Goal: Task Accomplishment & Management: Manage account settings

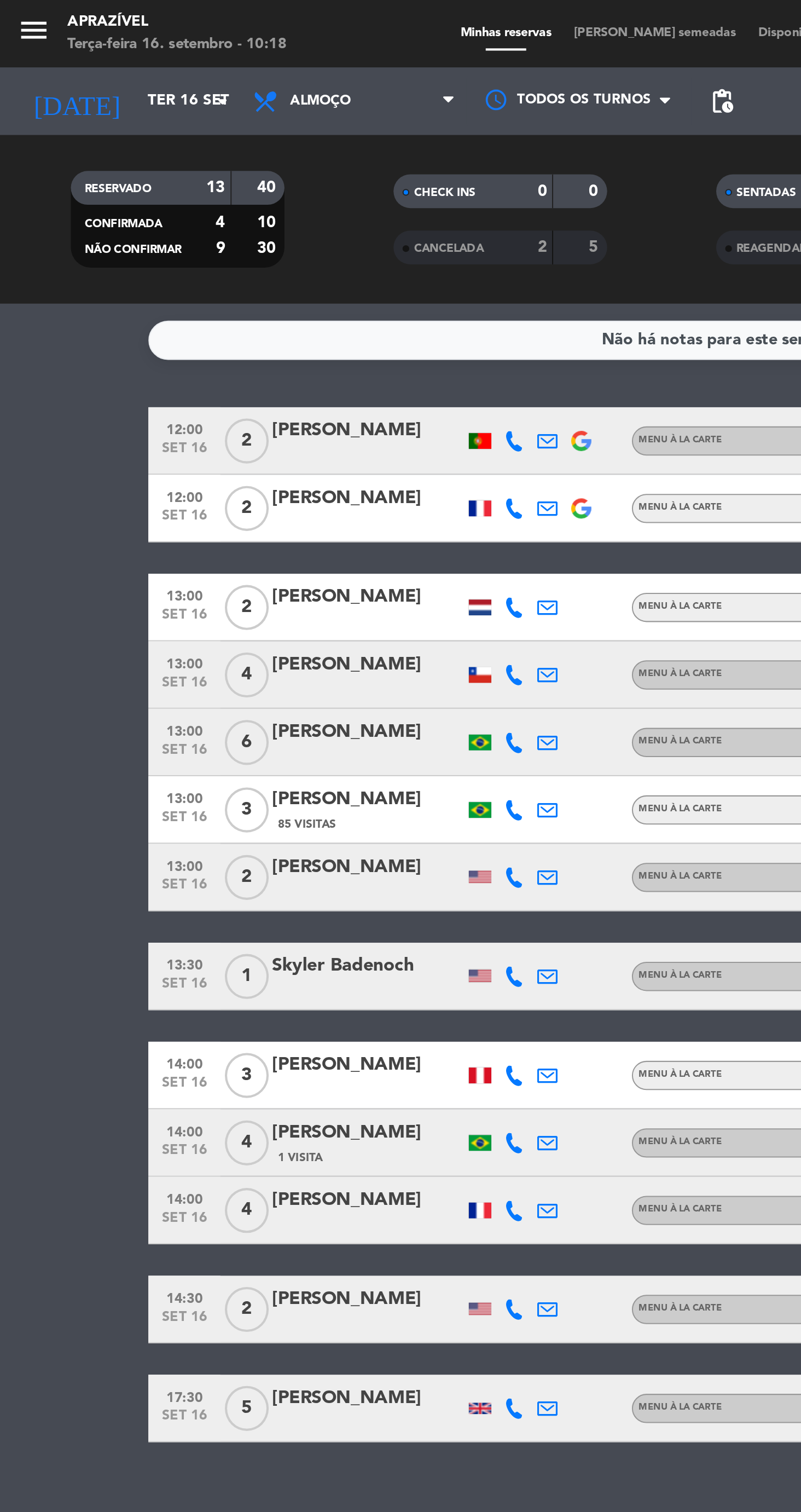
click at [70, 54] on input "Ter 16 set" at bounding box center [114, 49] width 97 height 19
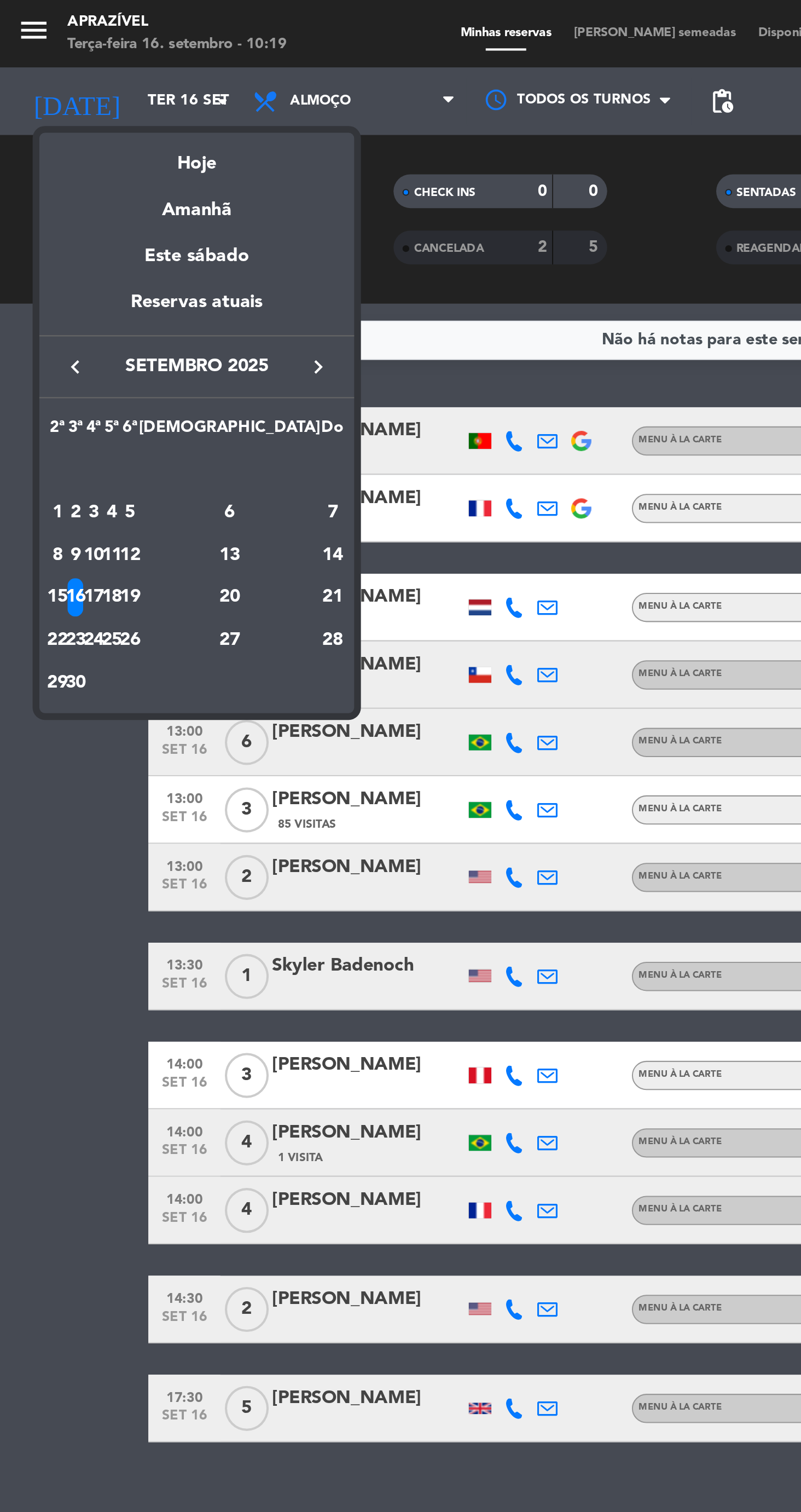
click at [109, 105] on div "Amanhã" at bounding box center [96, 99] width 153 height 22
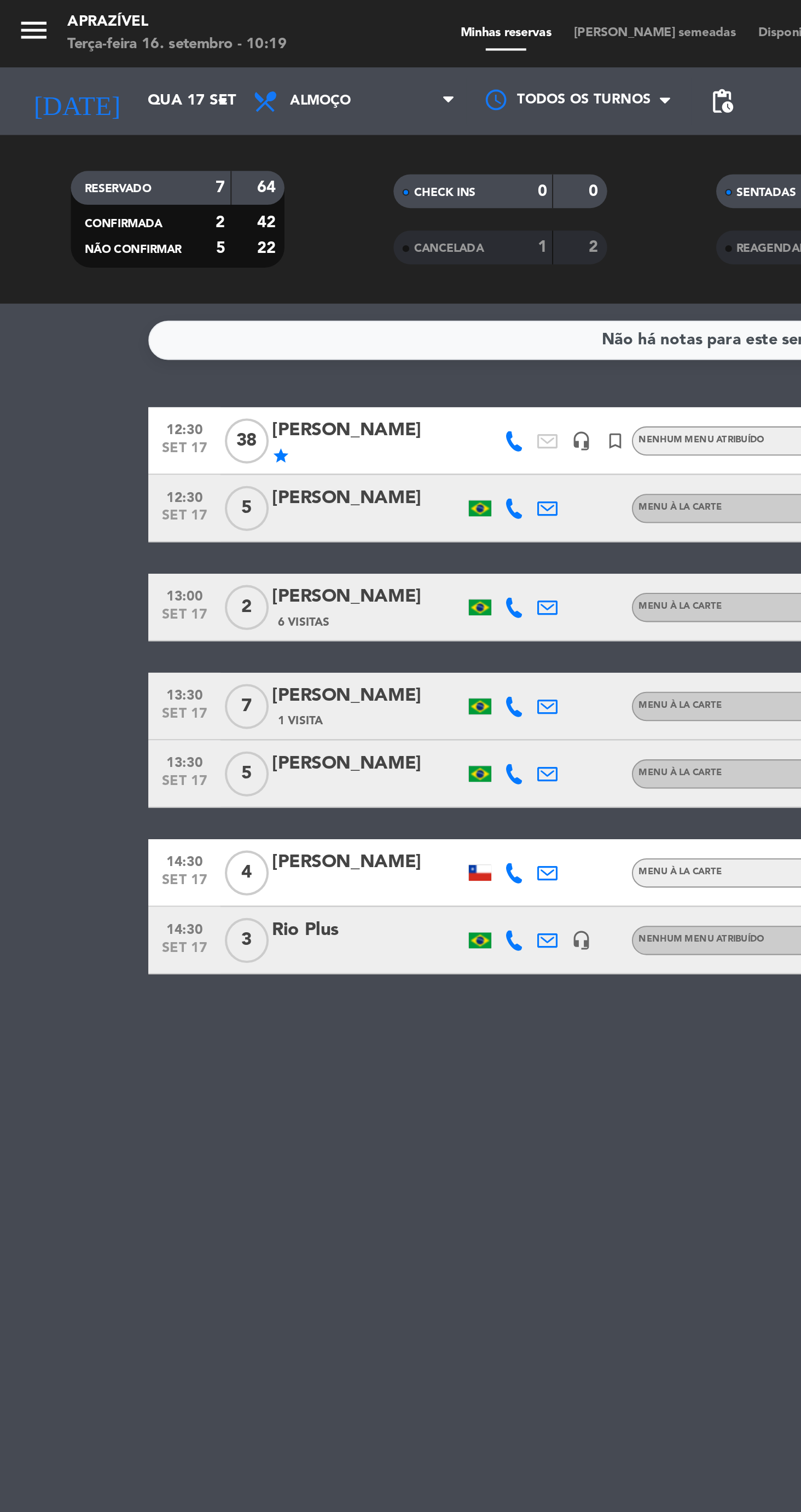
click at [66, 57] on input "Qua 17 set" at bounding box center [114, 49] width 97 height 19
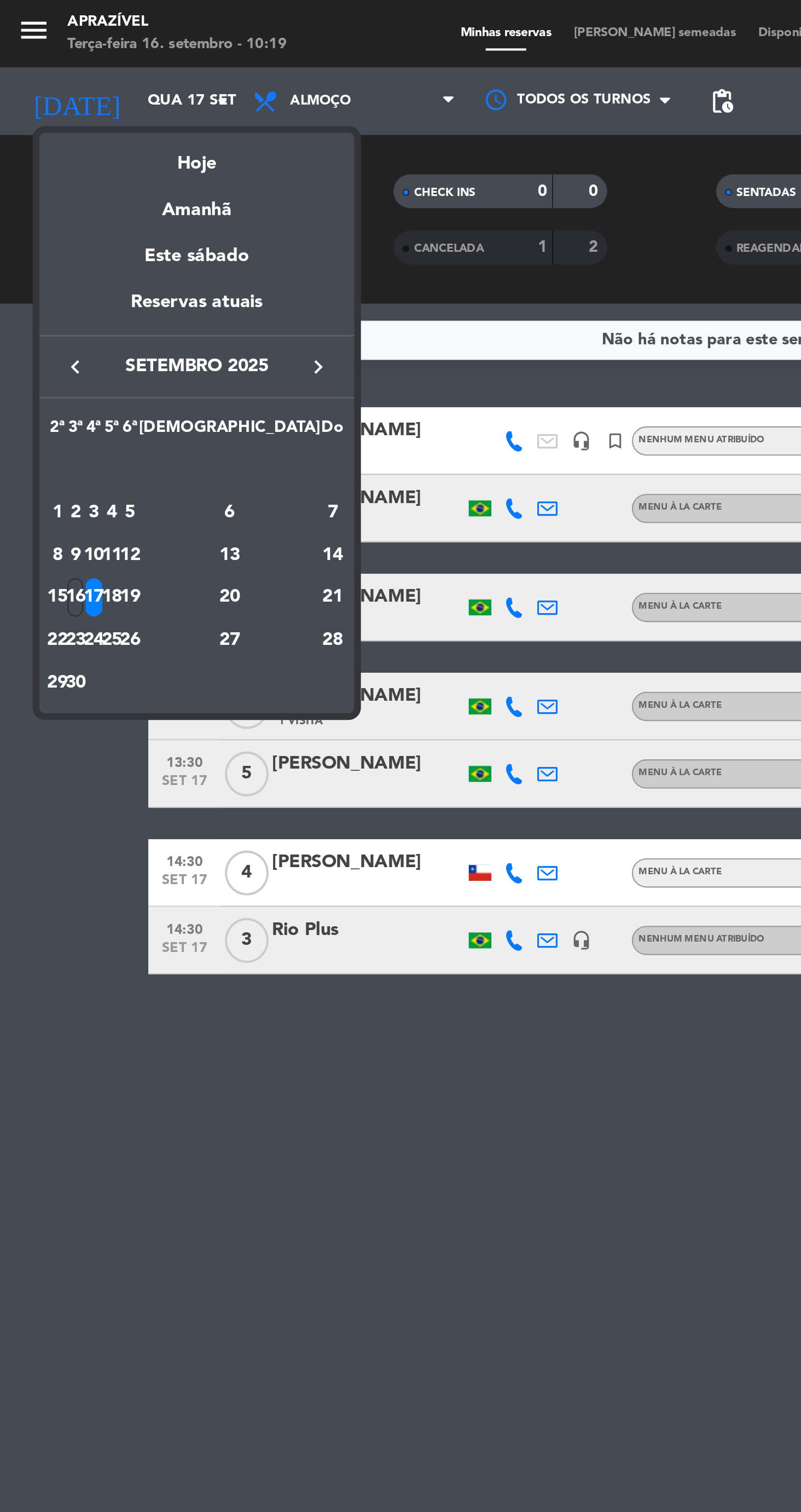
click at [95, 78] on div "Hoje" at bounding box center [96, 76] width 153 height 22
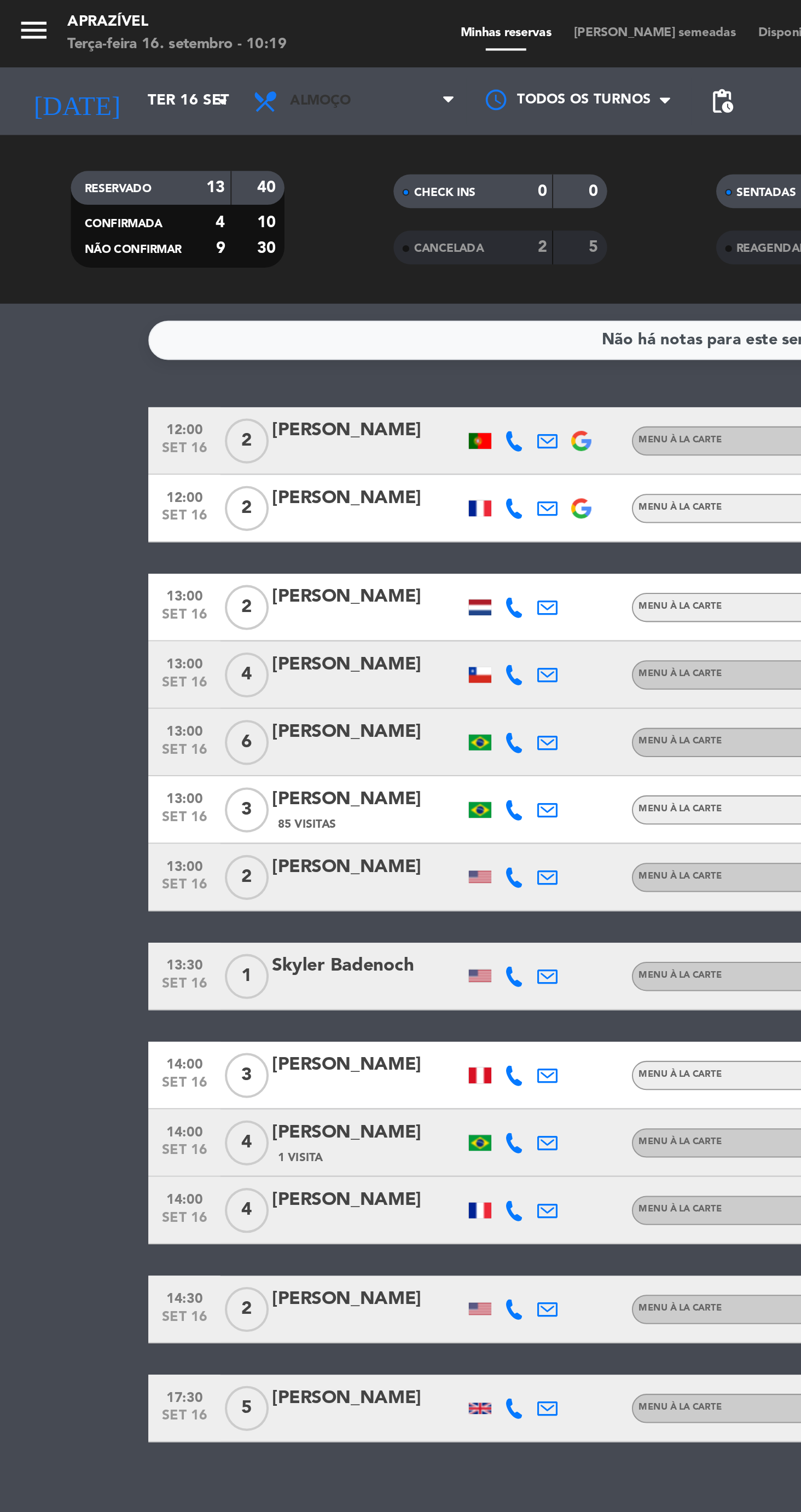
click at [146, 56] on span "Almoço" at bounding box center [172, 49] width 110 height 24
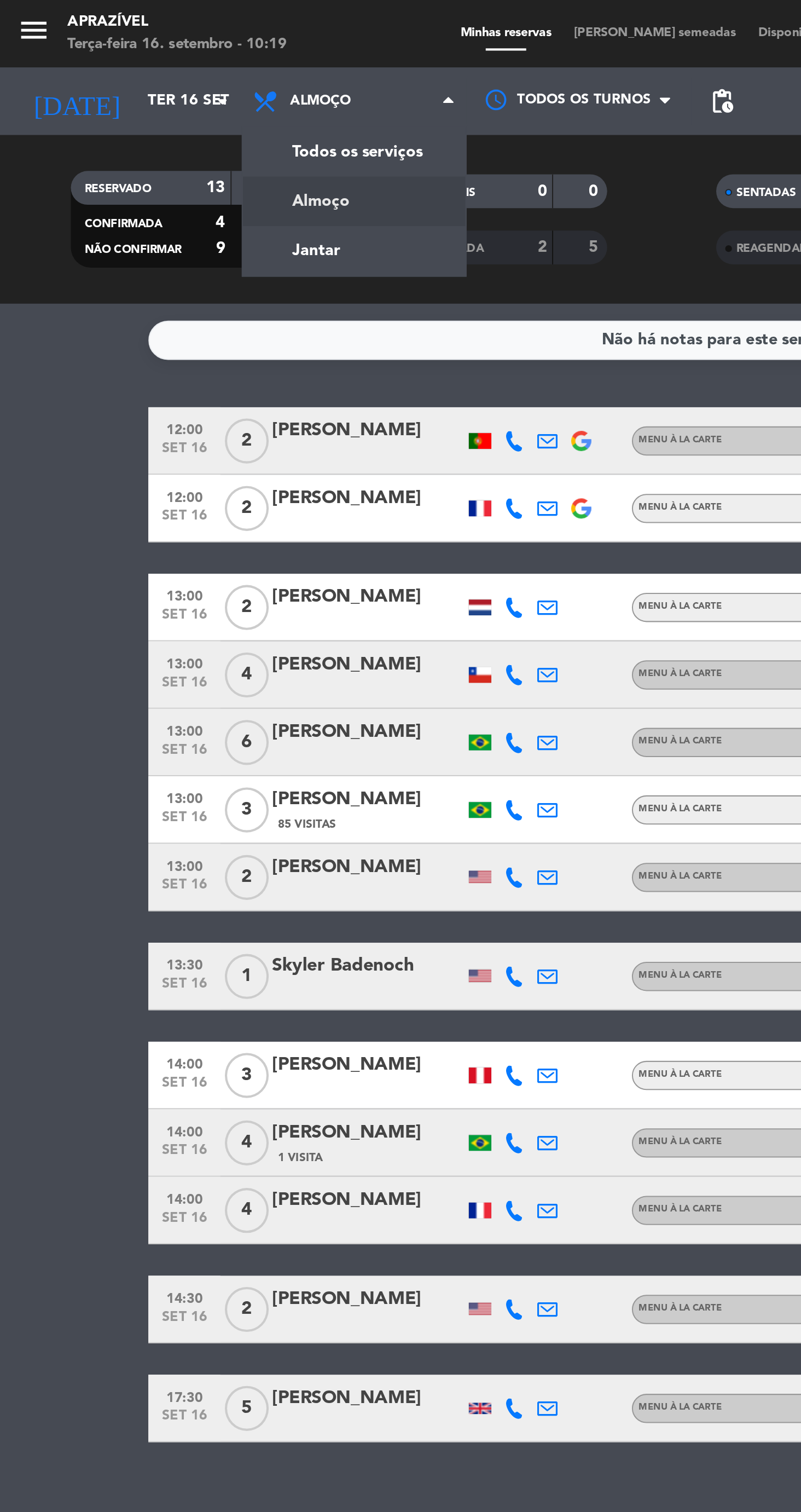
click at [174, 122] on div "menu Aprazível Terça-feira 16. setembro - 10:19 Minhas reservas Mesas semeadas …" at bounding box center [400, 74] width 801 height 148
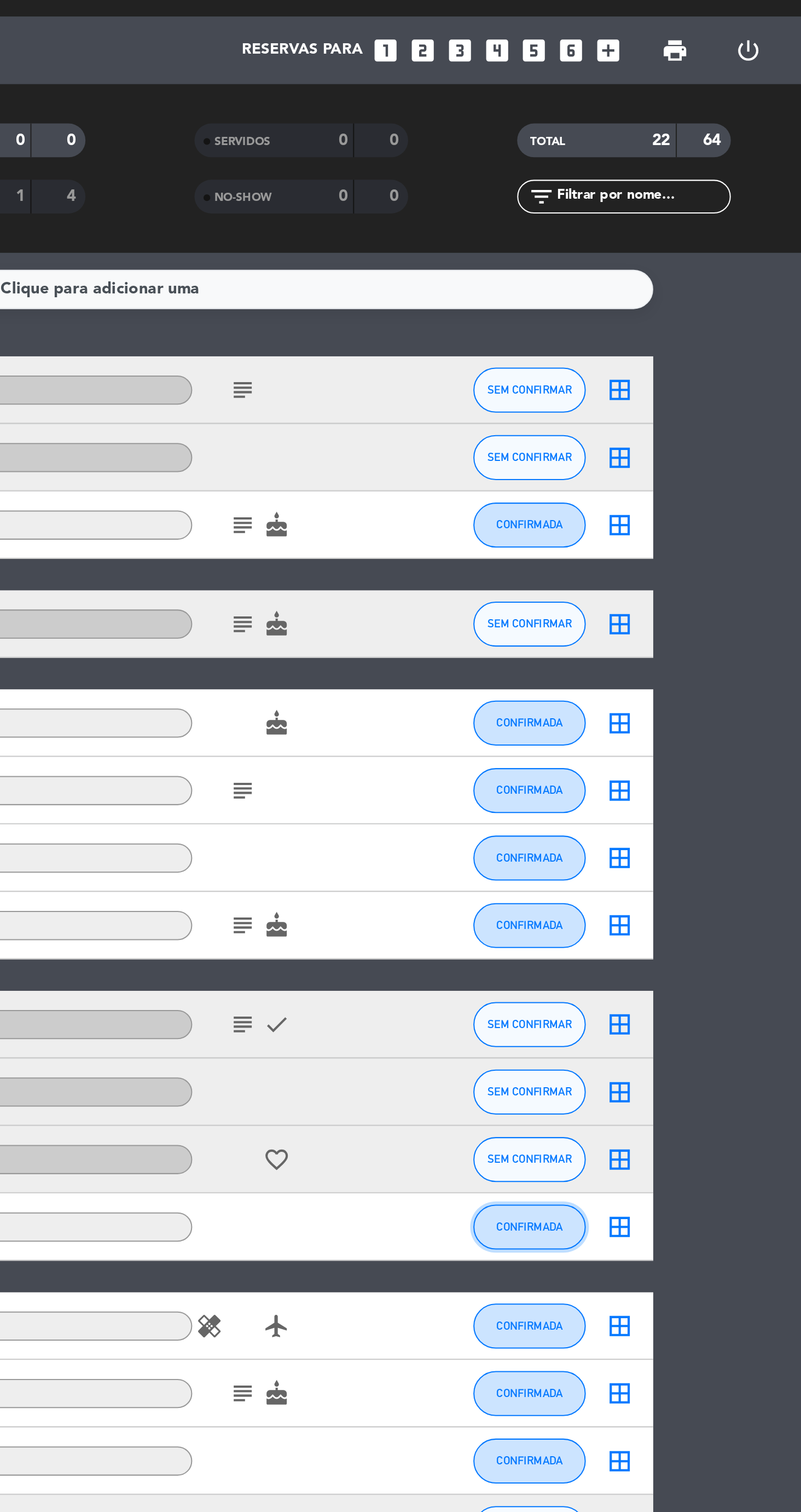
click at [654, 626] on button "CONFIRMADA" at bounding box center [668, 621] width 55 height 22
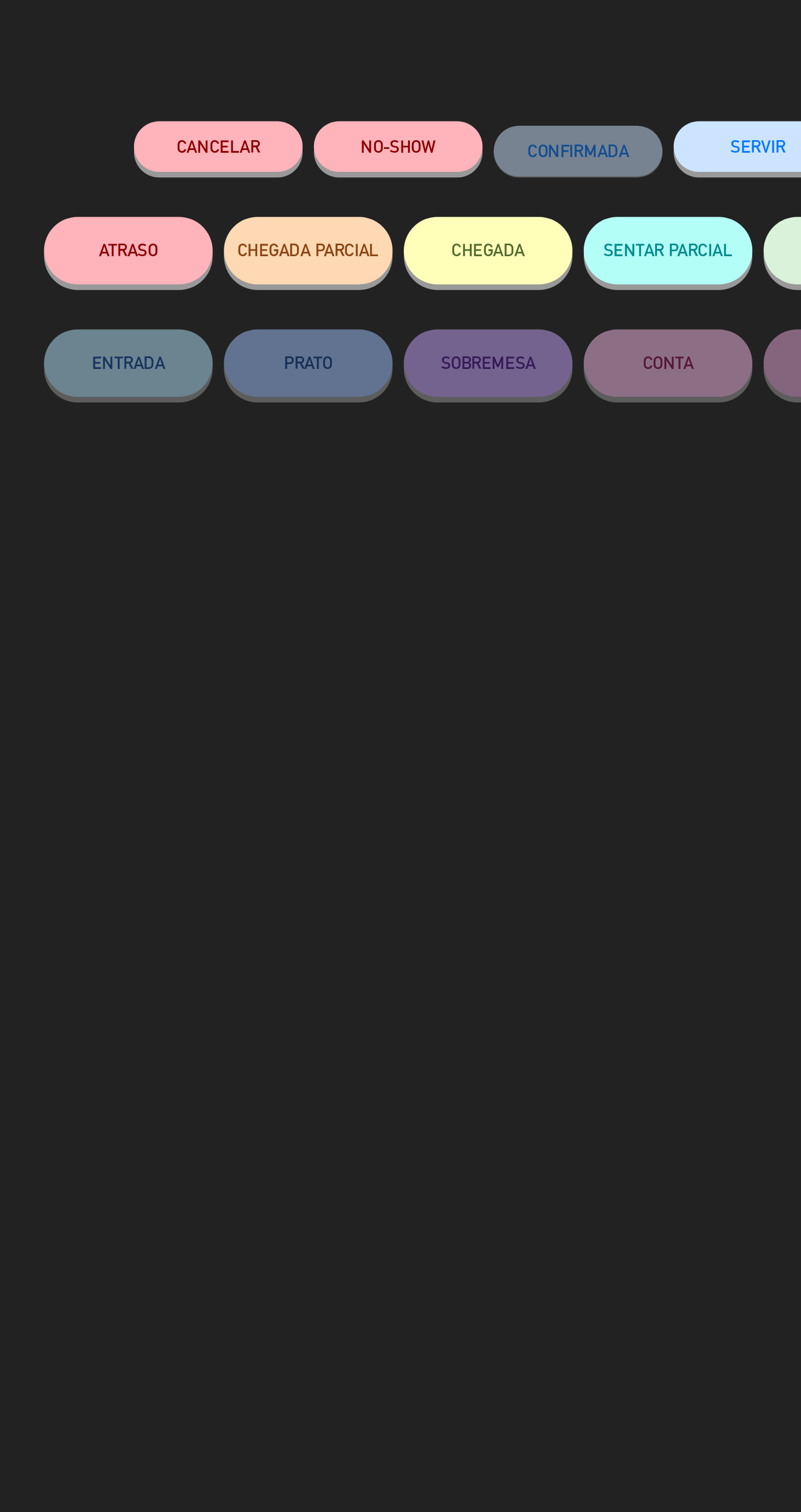
click at [300, 96] on button "Cancelar" at bounding box center [269, 96] width 82 height 25
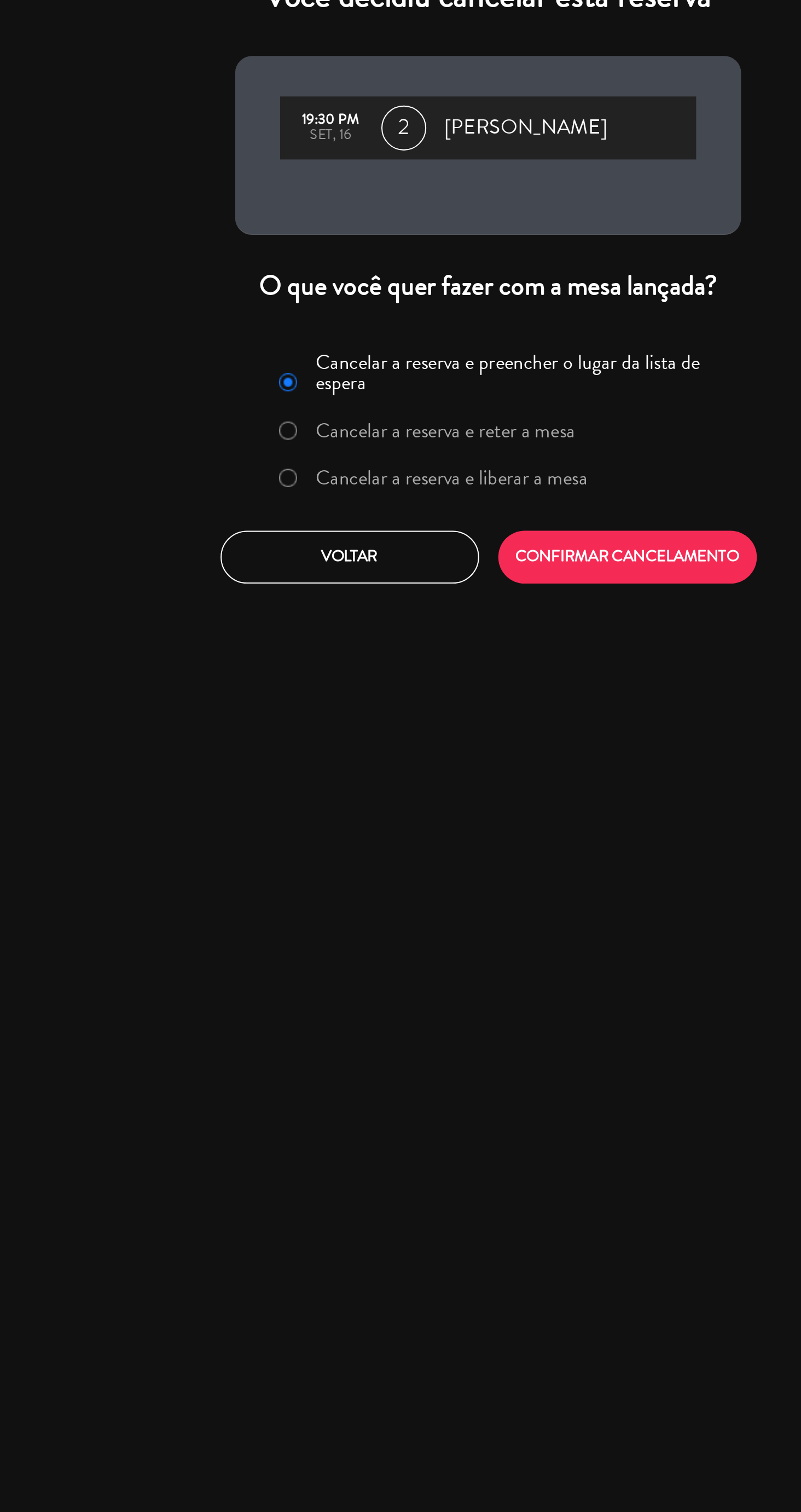
click at [395, 265] on label "Cancelar a reserva e liberar a mesa" at bounding box center [373, 257] width 162 height 19
click at [474, 297] on button "CONFIRMAR CANCELAMENTO" at bounding box center [468, 296] width 126 height 26
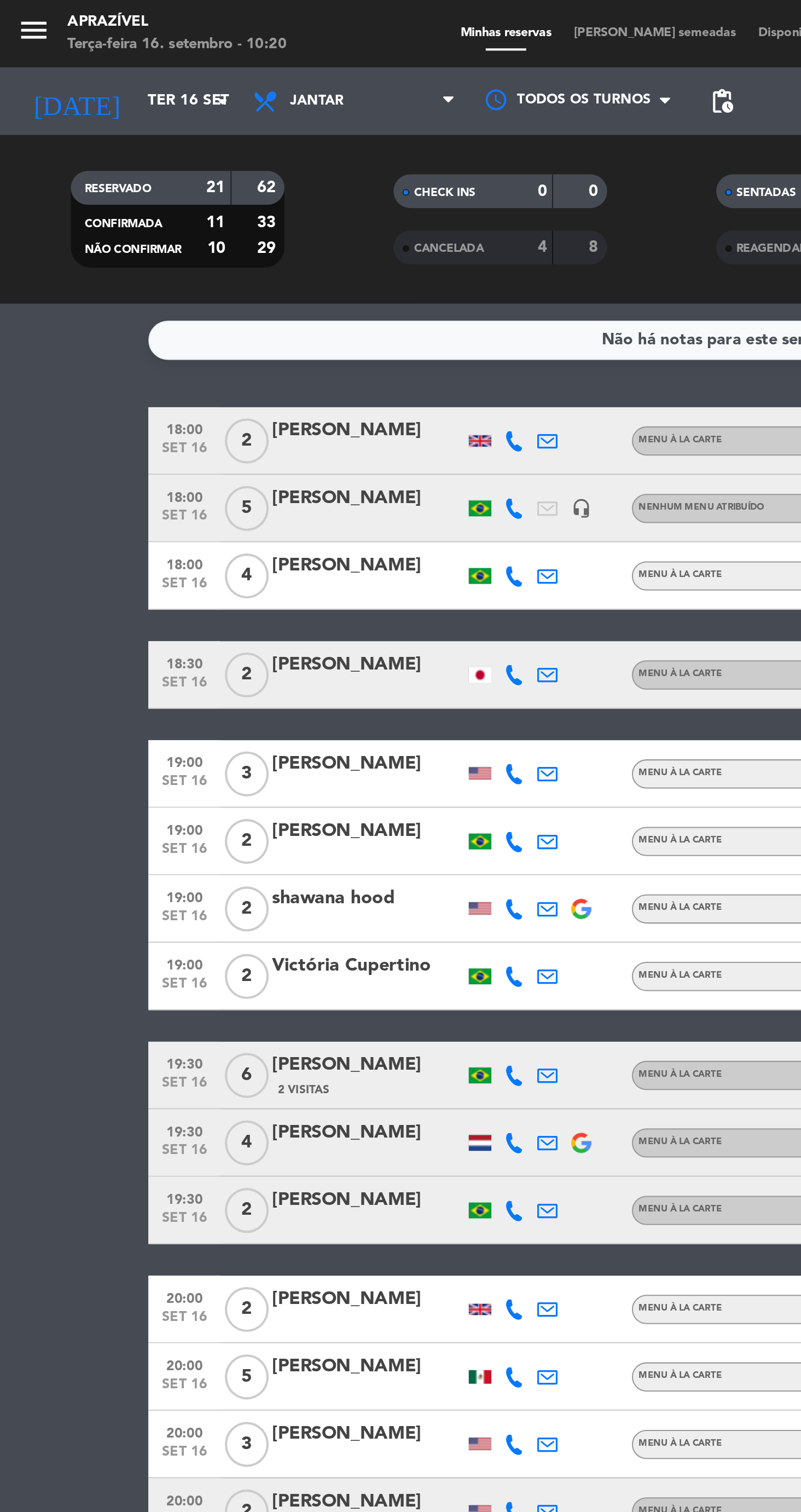
click at [66, 50] on input "Ter 16 set" at bounding box center [114, 49] width 97 height 19
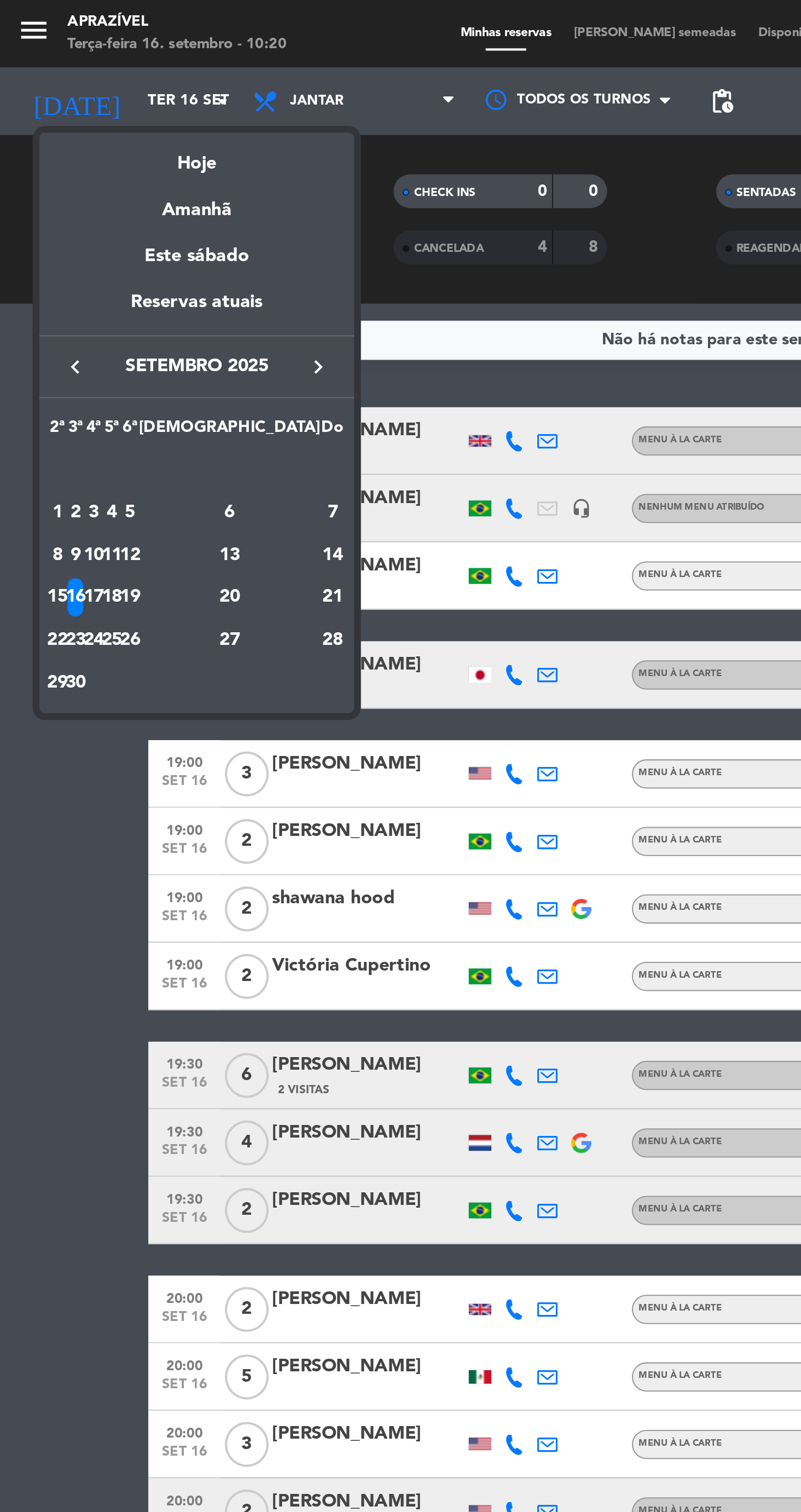
click at [100, 100] on div "Amanhã" at bounding box center [96, 99] width 153 height 22
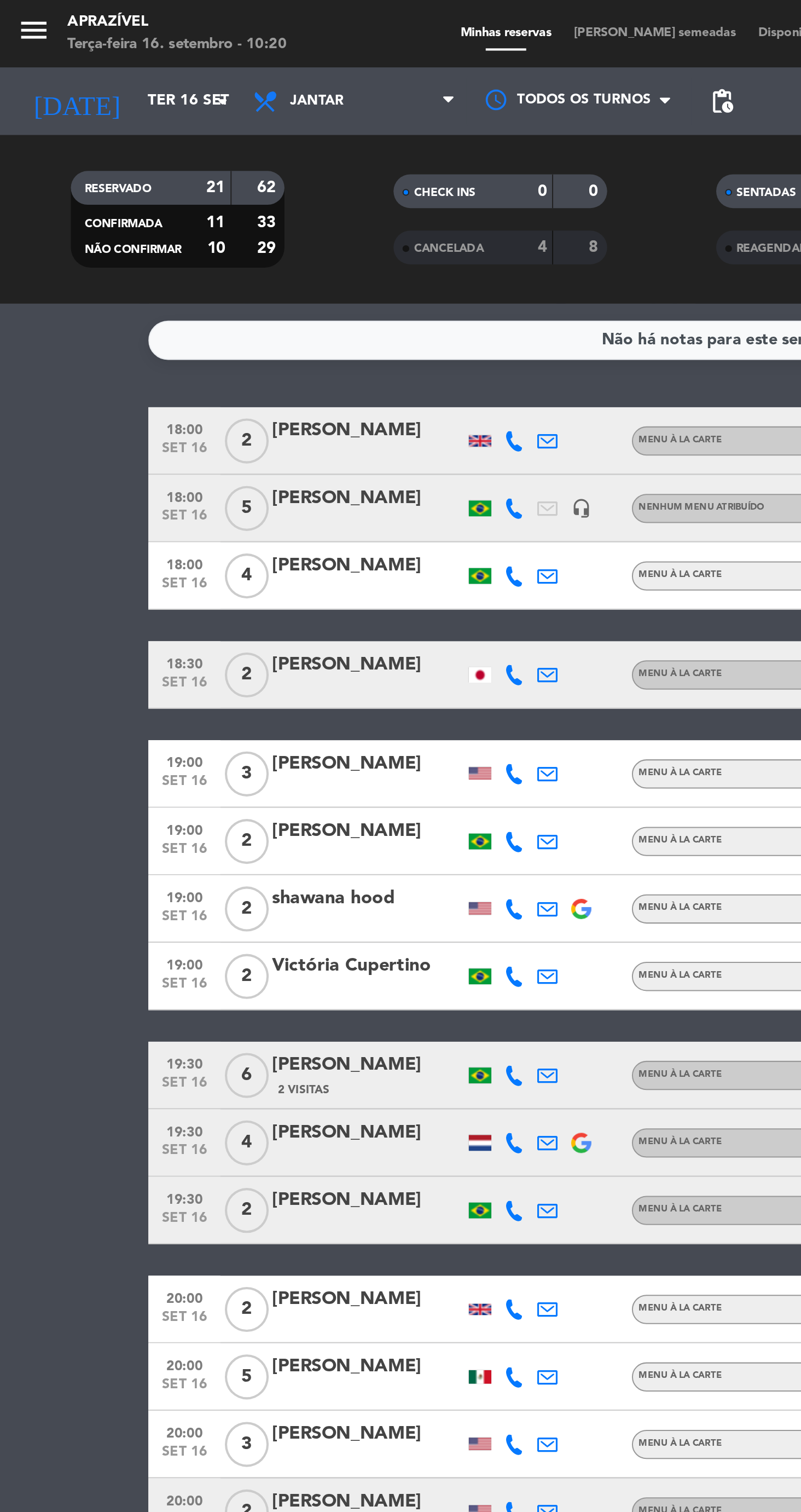
type input "Qua 17 set"
